Goal: Task Accomplishment & Management: Complete application form

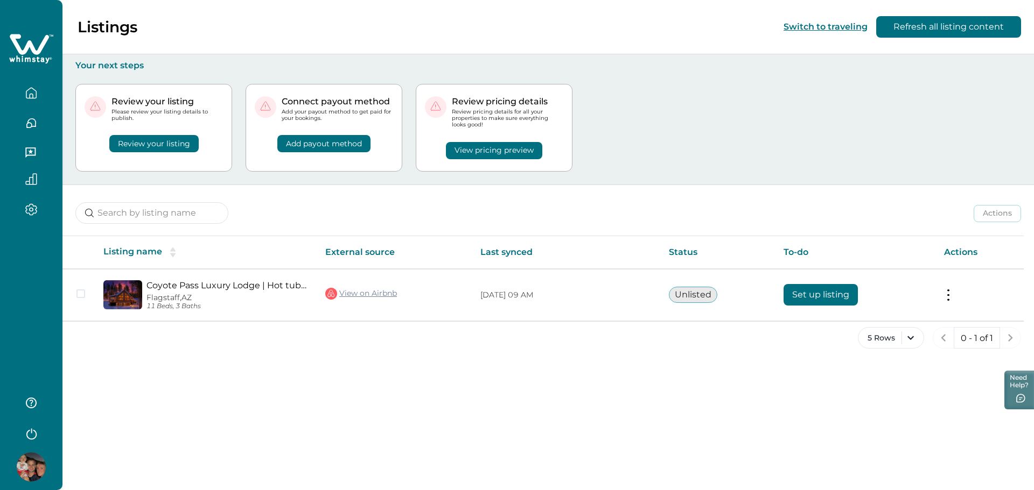
click at [640, 418] on div "Listings Switch to traveling Refresh all listing content Your next steps Review…" at bounding box center [547, 245] width 971 height 490
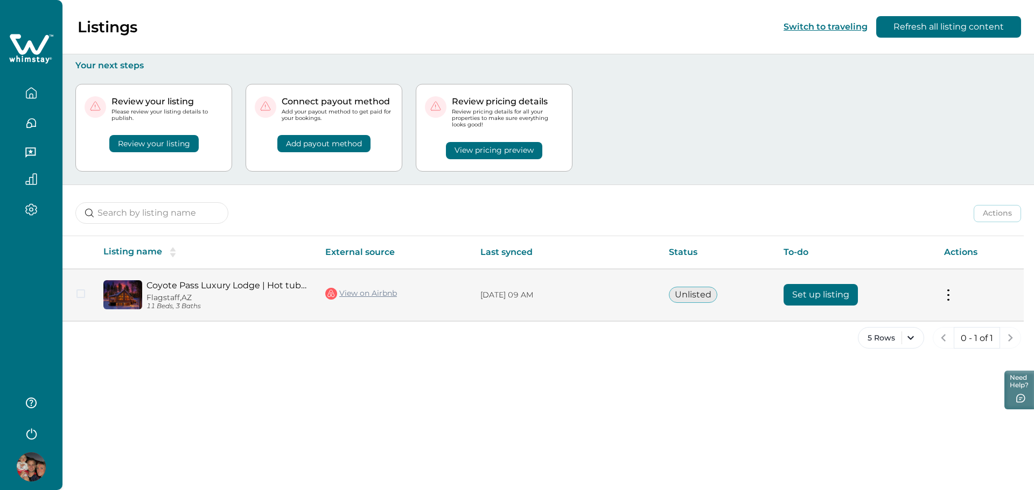
click at [829, 295] on button "Set up listing" at bounding box center [820, 295] width 74 height 22
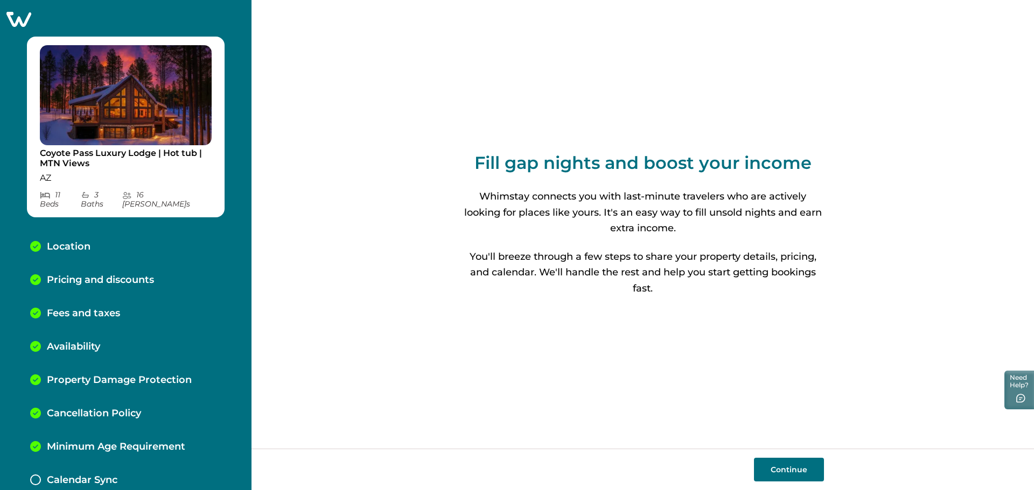
click at [794, 467] on button "Continue" at bounding box center [789, 470] width 70 height 24
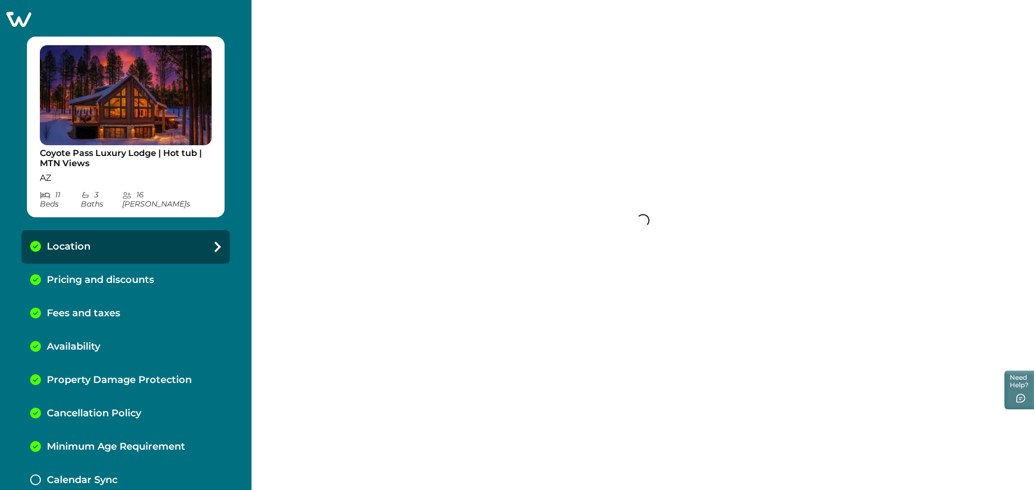
select select "AZ"
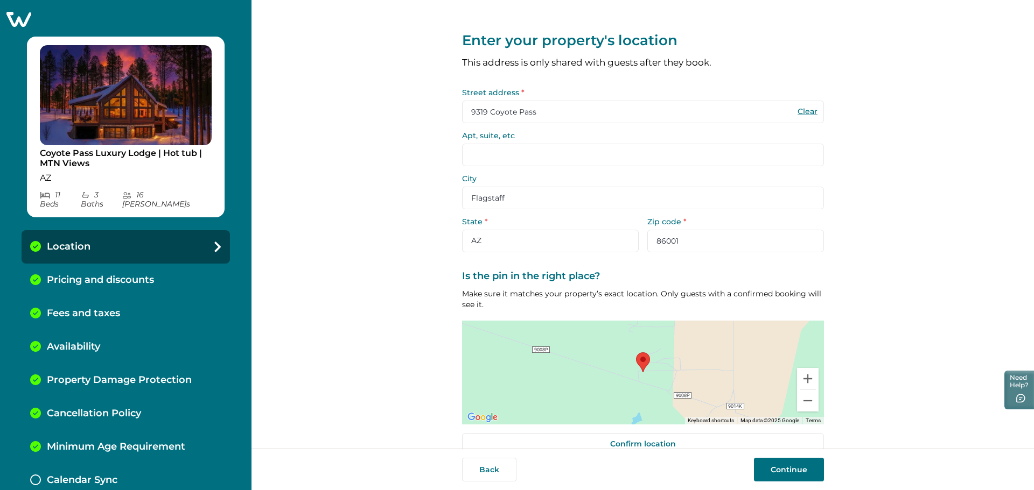
click at [794, 467] on button "Continue" at bounding box center [789, 470] width 70 height 24
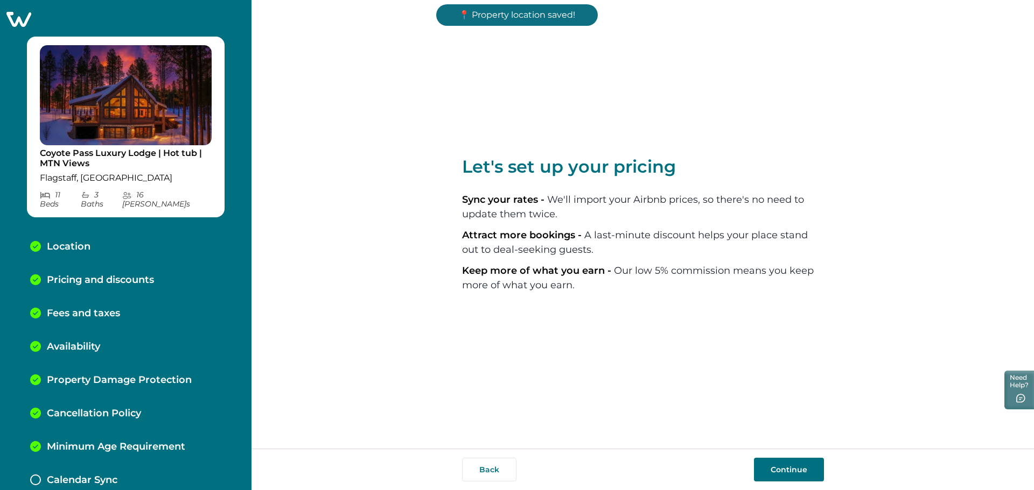
click at [794, 467] on button "Continue" at bounding box center [789, 470] width 70 height 24
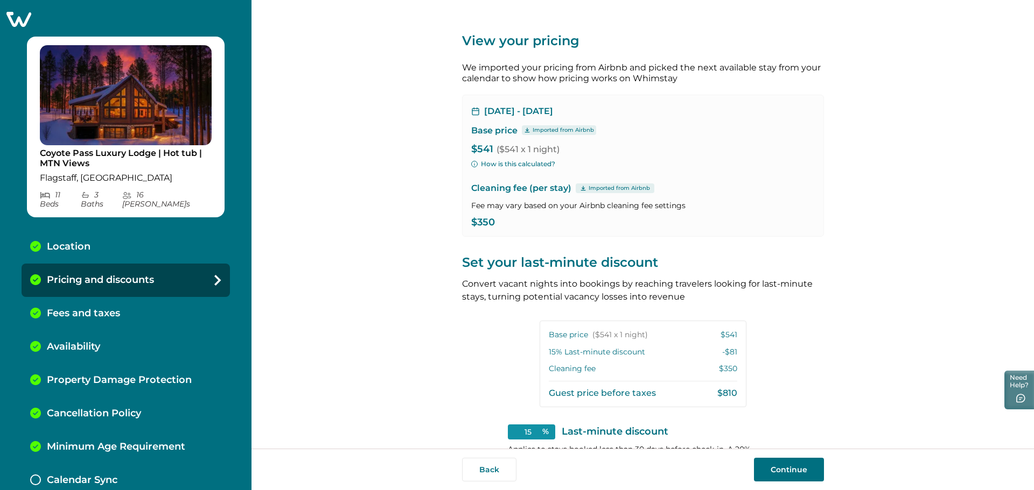
click at [794, 467] on button "Continue" at bounding box center [789, 470] width 70 height 24
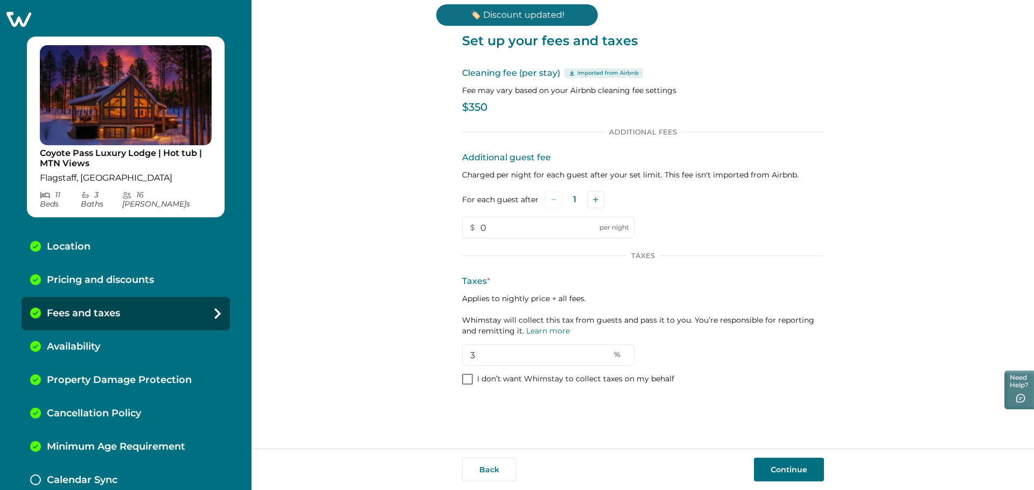
click at [794, 467] on button "Continue" at bounding box center [789, 470] width 70 height 24
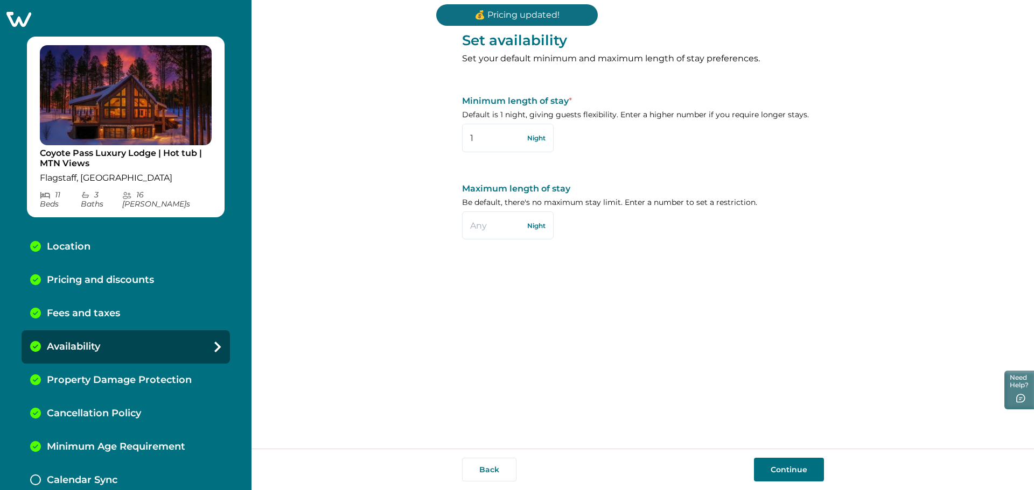
click at [770, 459] on button "Continue" at bounding box center [789, 470] width 70 height 24
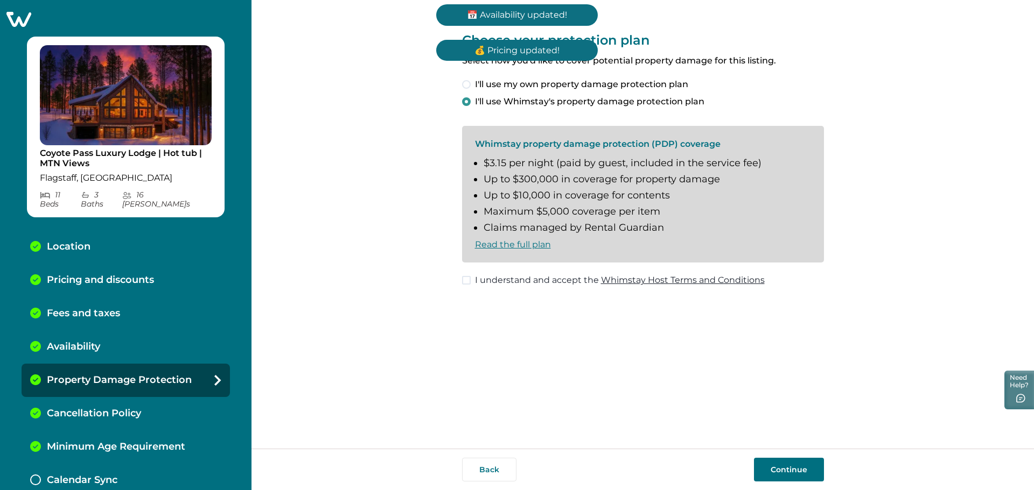
click at [770, 459] on button "Continue" at bounding box center [789, 470] width 70 height 24
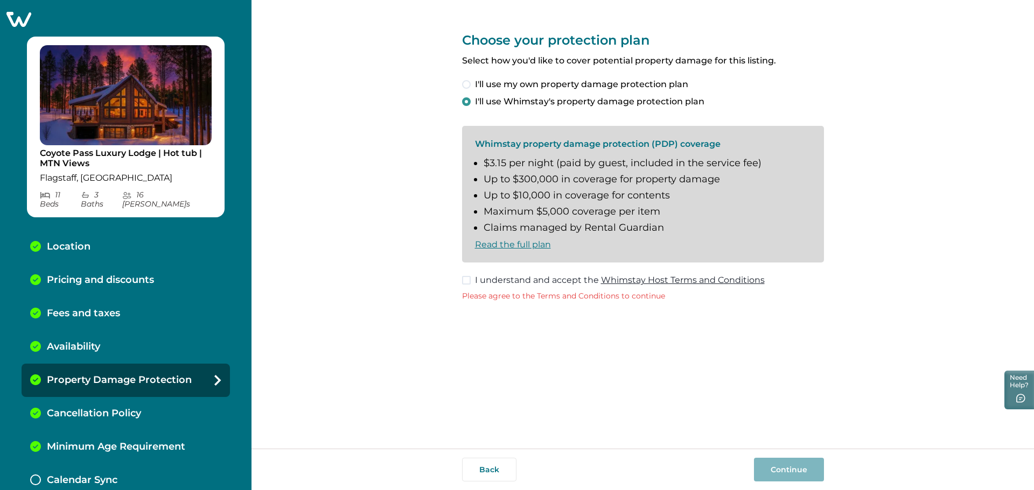
click at [471, 274] on label "I understand and accept the Whimstay Host Terms and Conditions" at bounding box center [613, 280] width 303 height 13
click at [791, 468] on button "Continue" at bounding box center [789, 470] width 70 height 24
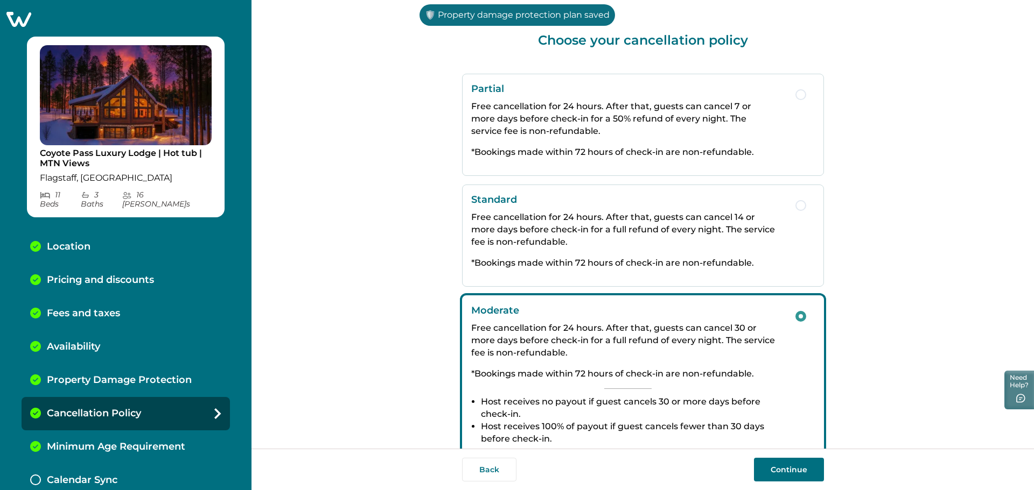
click at [767, 461] on button "Continue" at bounding box center [789, 470] width 70 height 24
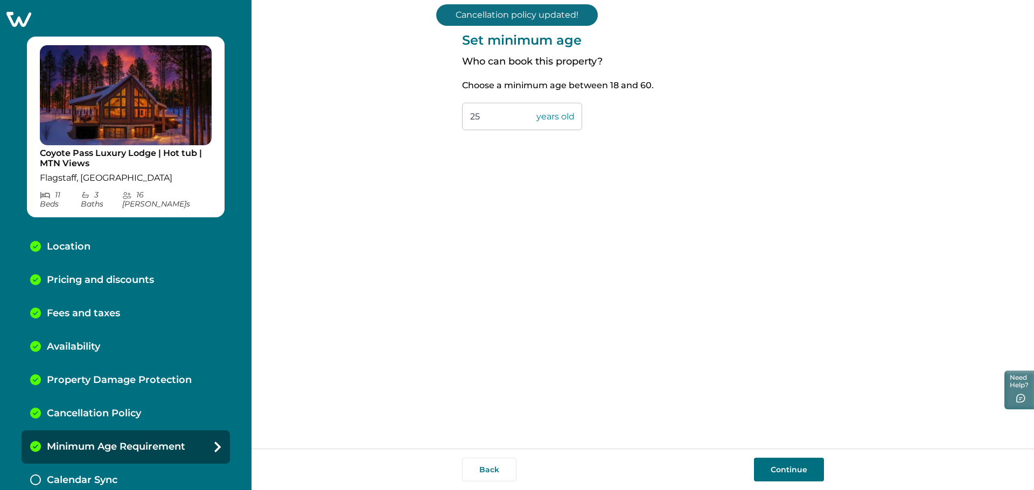
click at [767, 461] on button "Continue" at bounding box center [789, 470] width 70 height 24
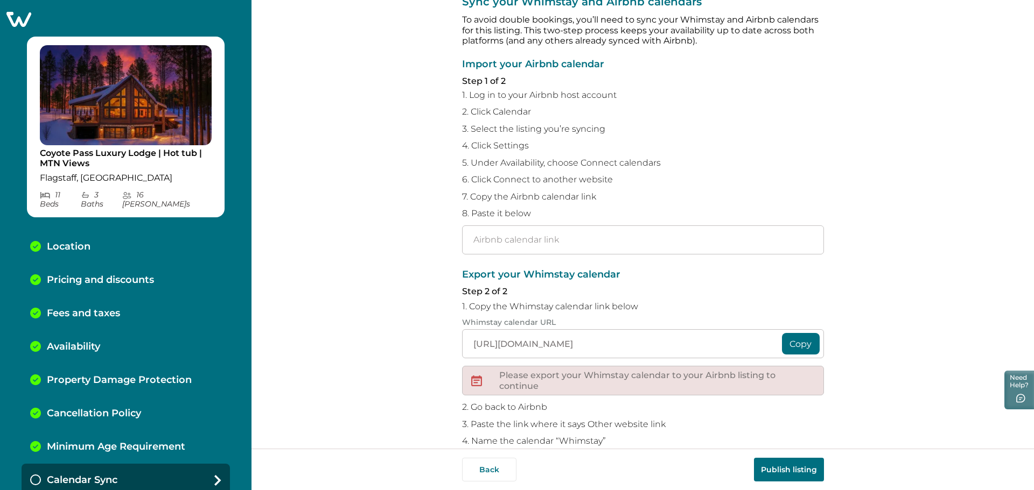
scroll to position [54, 0]
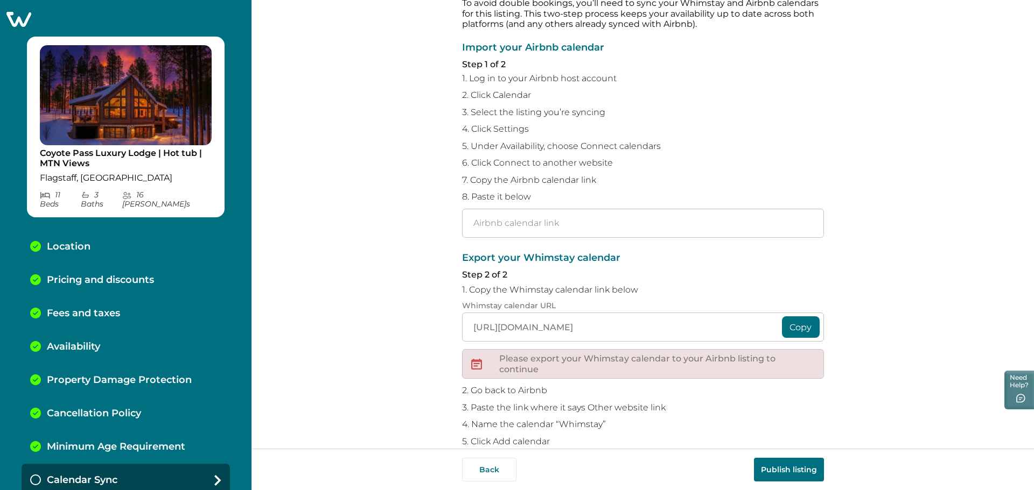
click at [804, 469] on button "Publish listing" at bounding box center [789, 470] width 70 height 24
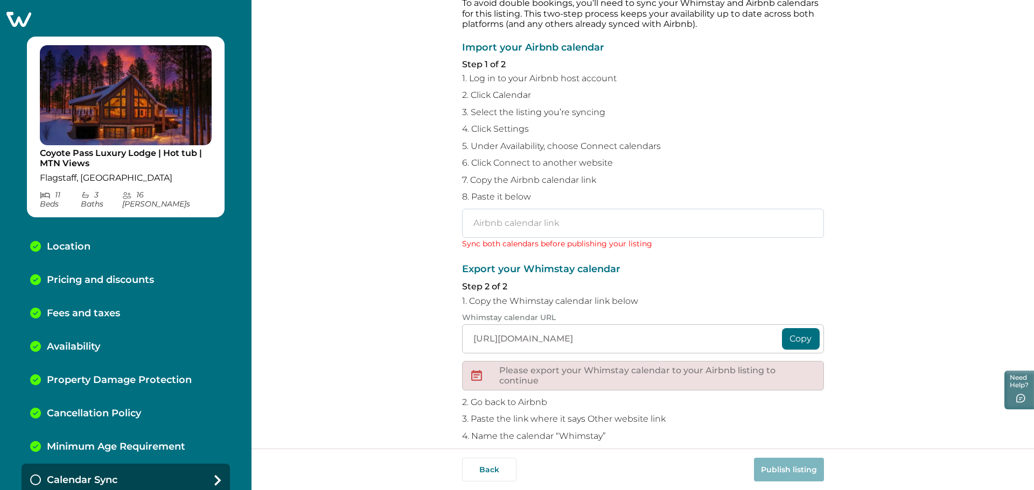
click at [559, 223] on input "text" at bounding box center [643, 223] width 362 height 29
click at [640, 219] on input "text" at bounding box center [643, 223] width 362 height 29
click at [779, 172] on div "Import your Airbnb calendar Step 1 of 2 1. Log in to your Airbnb host account 2…" at bounding box center [643, 146] width 362 height 207
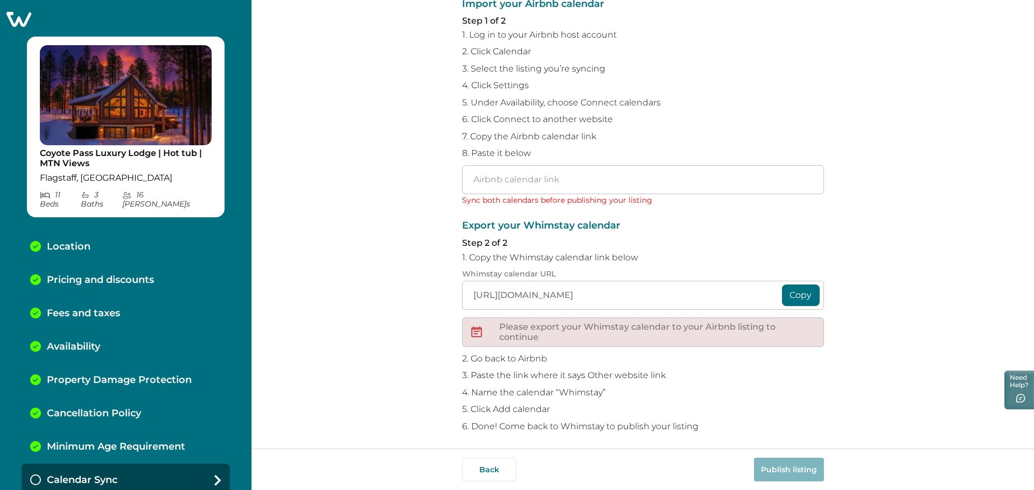
scroll to position [102, 0]
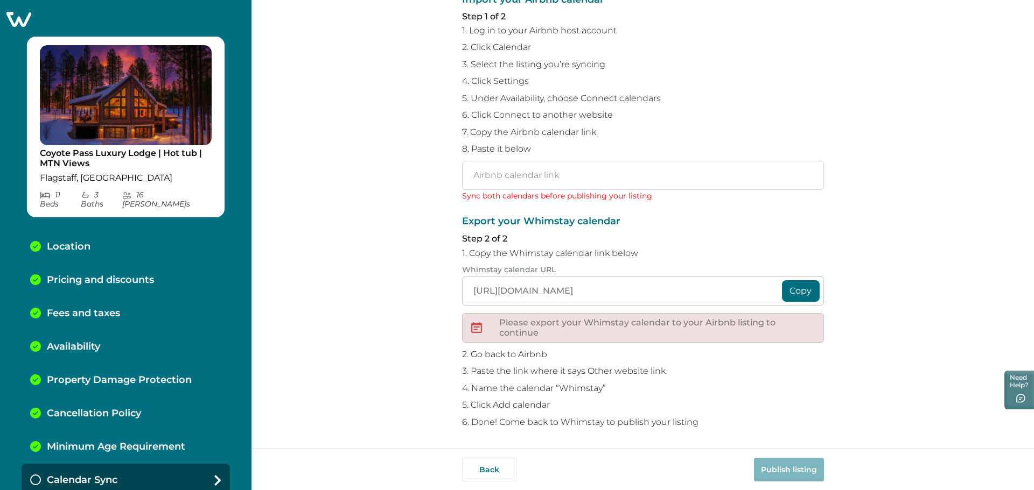
click at [608, 179] on input "text" at bounding box center [643, 175] width 362 height 29
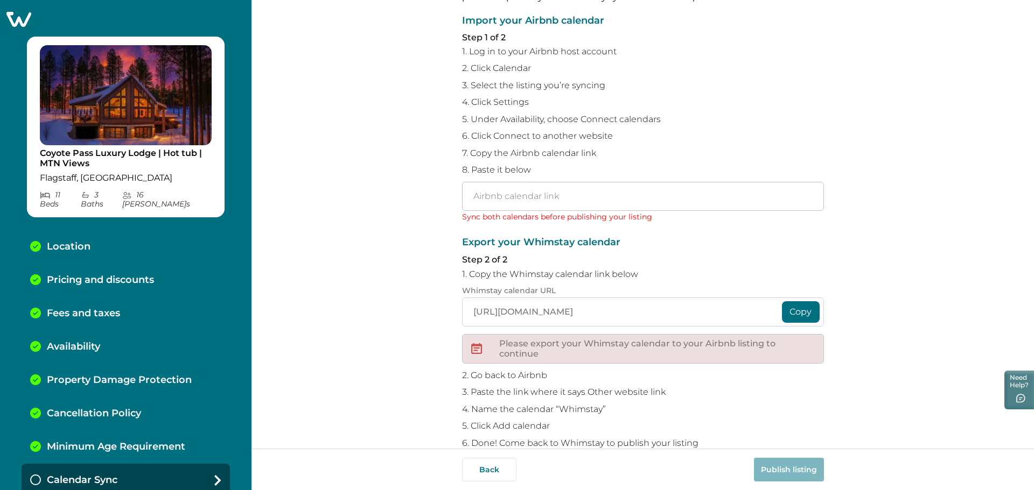
scroll to position [48, 0]
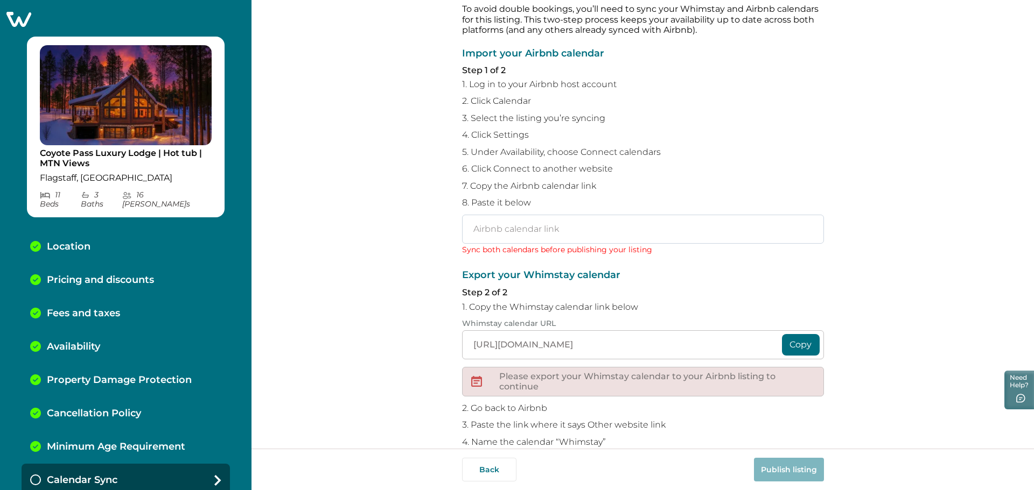
click at [557, 238] on input "text" at bounding box center [643, 229] width 362 height 29
paste input "https://www.lodgify.com/3d2c2a7a-ff8b-4e38-b073-ed187327e521.ics"
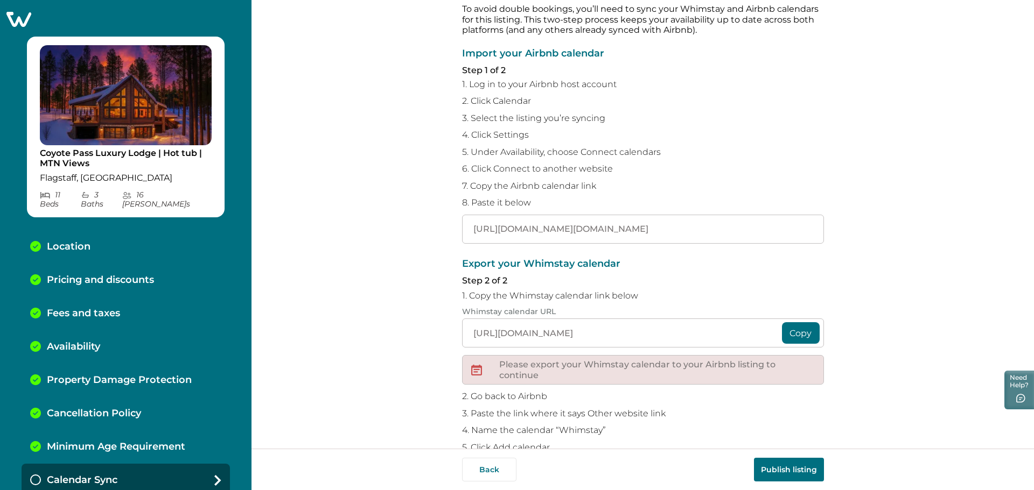
type input "https://www.lodgify.com/3d2c2a7a-ff8b-4e38-b073-ed187327e521.ics"
click at [883, 281] on div "Sync your Whimstay and Airbnb calendars To avoid double bookings, you’ll need t…" at bounding box center [642, 224] width 782 height 449
drag, startPoint x: 855, startPoint y: 388, endPoint x: 810, endPoint y: 478, distance: 100.6
click at [855, 405] on div "Sync your Whimstay and Airbnb calendars To avoid double bookings, you’ll need t…" at bounding box center [642, 224] width 782 height 449
click at [798, 469] on button "Publish listing" at bounding box center [789, 470] width 70 height 24
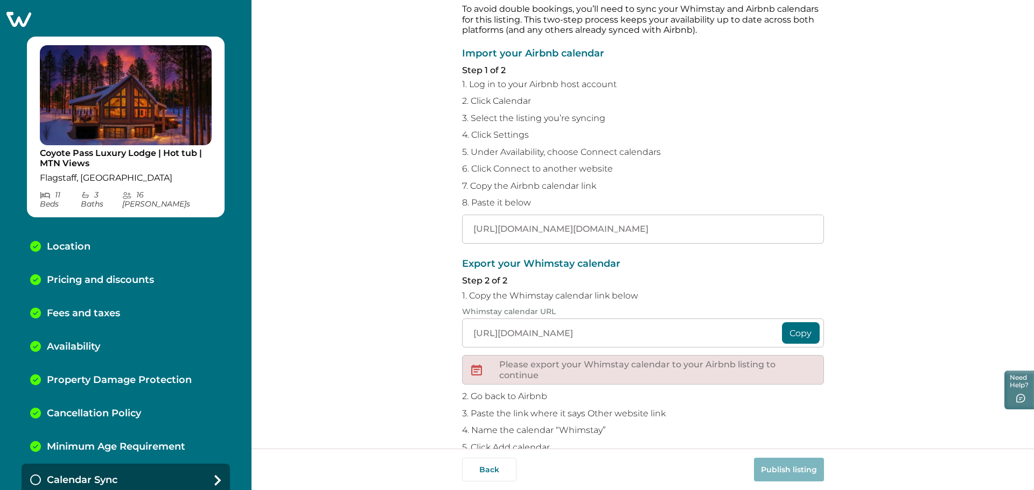
click at [399, 239] on div "Sync your Whimstay and Airbnb calendars To avoid double bookings, you’ll need t…" at bounding box center [642, 224] width 782 height 449
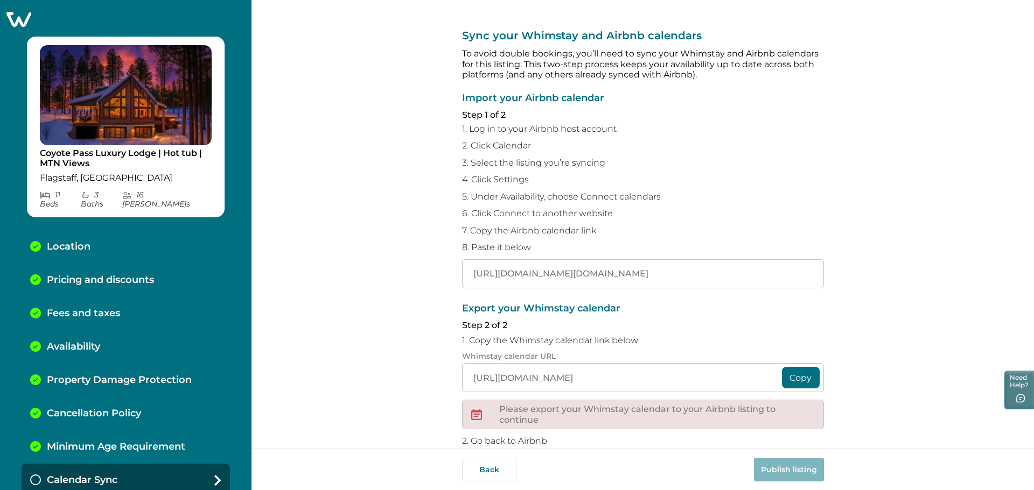
scroll to position [0, 0]
